Goal: Obtain resource: Obtain resource

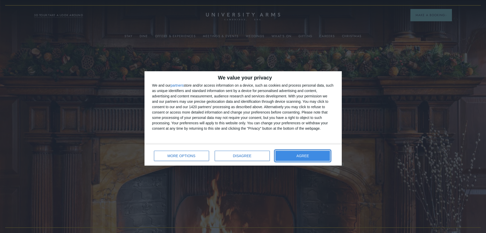
click at [297, 157] on button "AGREE" at bounding box center [302, 156] width 55 height 10
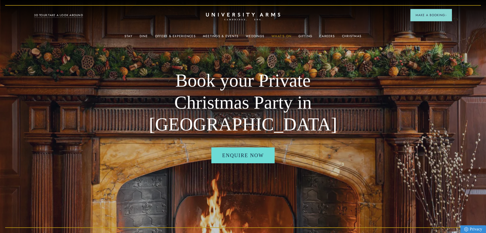
click at [278, 35] on link "What's On" at bounding box center [281, 37] width 20 height 7
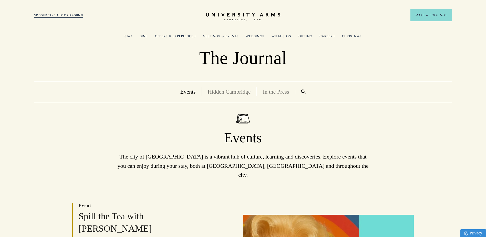
click at [353, 33] on div "Christmas" at bounding box center [351, 36] width 19 height 10
click at [354, 35] on link "Christmas" at bounding box center [351, 37] width 19 height 7
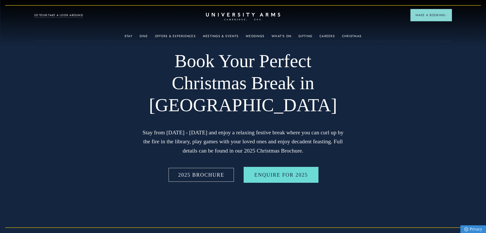
click at [212, 174] on link "2025 BROCHURE" at bounding box center [201, 175] width 68 height 16
